Goal: Find specific page/section

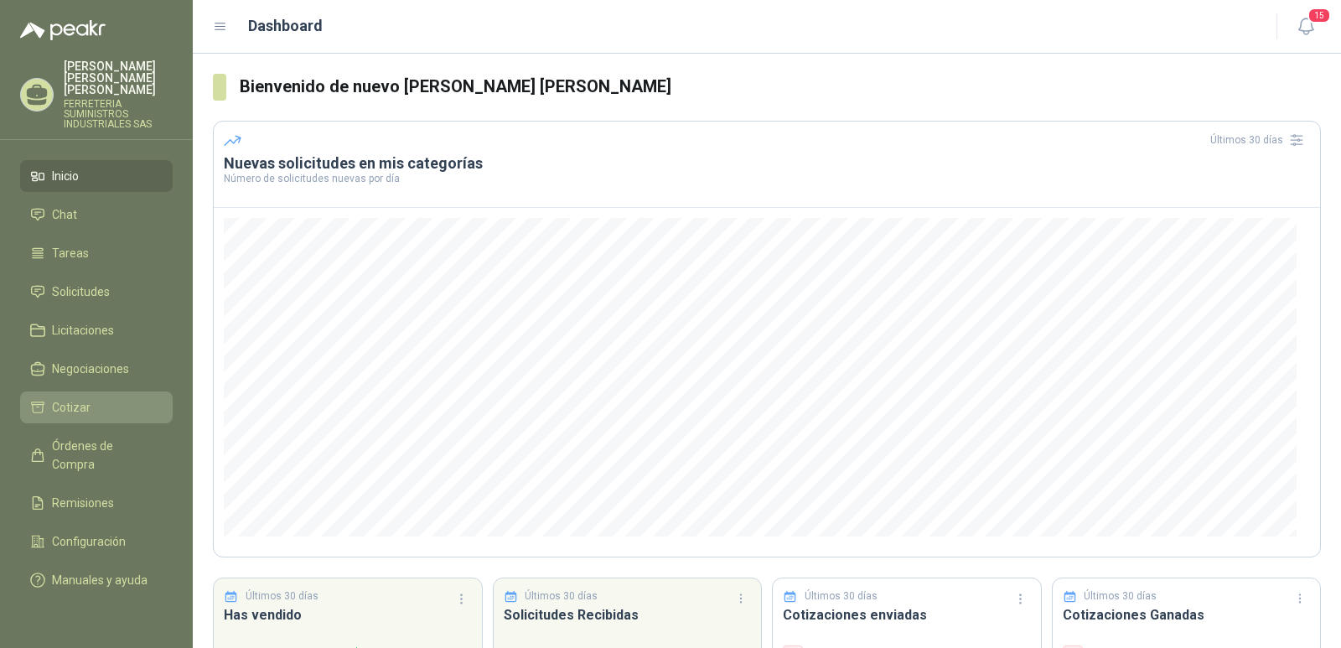
click at [92, 401] on li "Cotizar" at bounding box center [96, 407] width 132 height 18
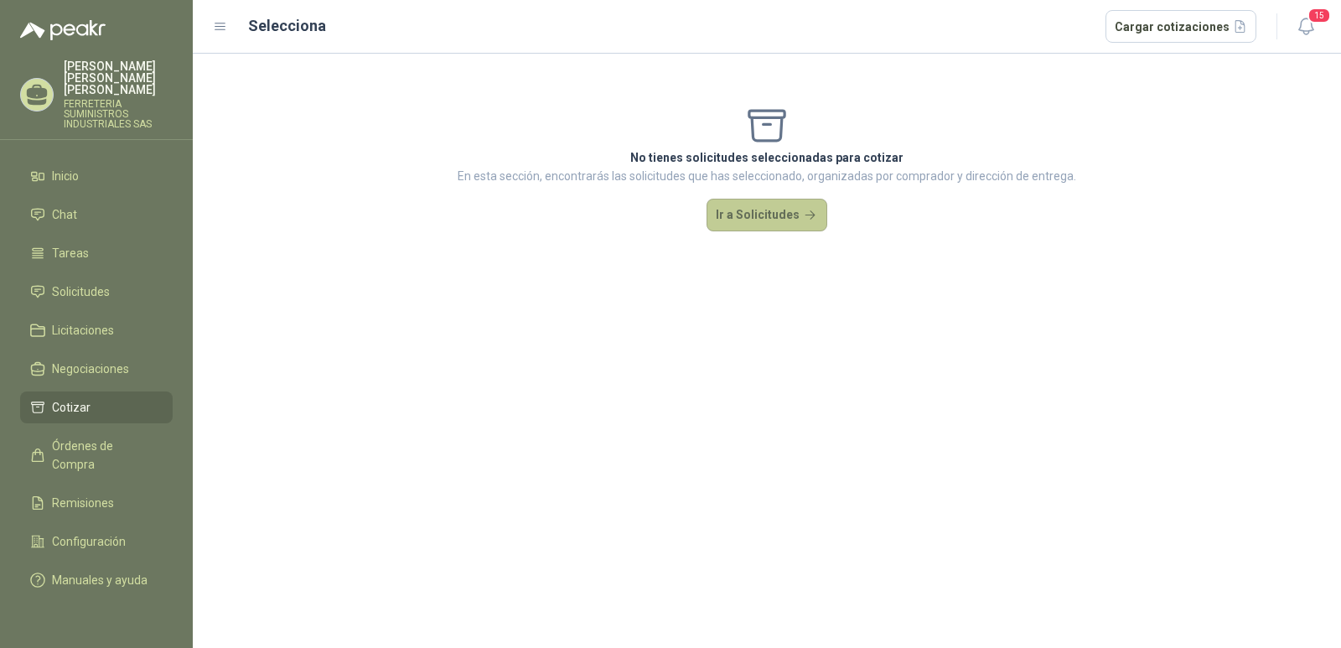
click at [744, 213] on button "Ir a Solicitudes" at bounding box center [766, 216] width 121 height 34
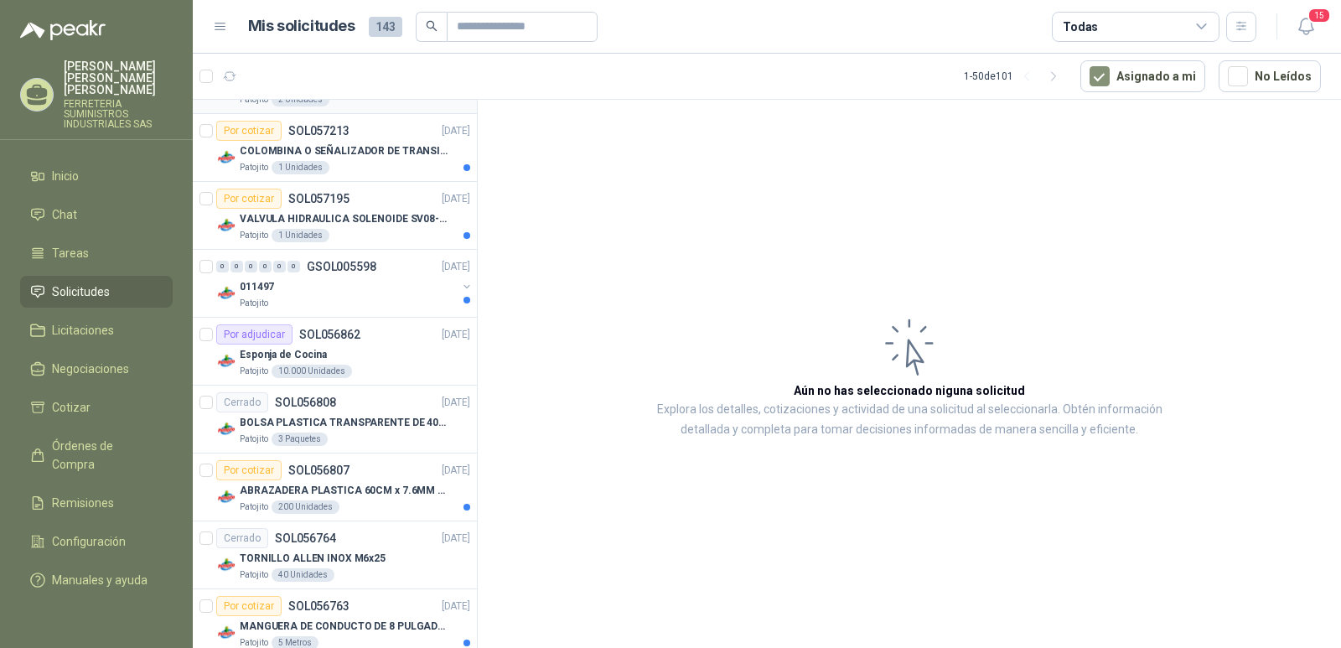
scroll to position [922, 0]
